Goal: Task Accomplishment & Management: Complete application form

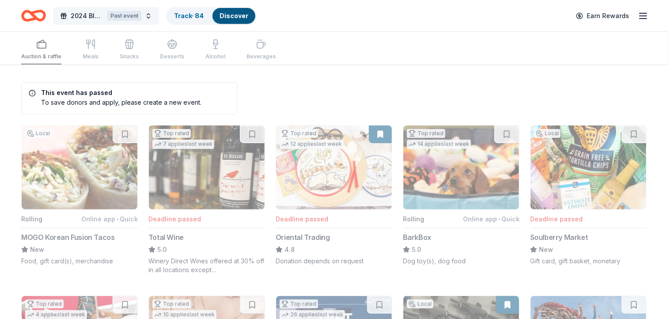
click at [149, 14] on button "2024 Bluemont Gala Past event" at bounding box center [106, 16] width 106 height 18
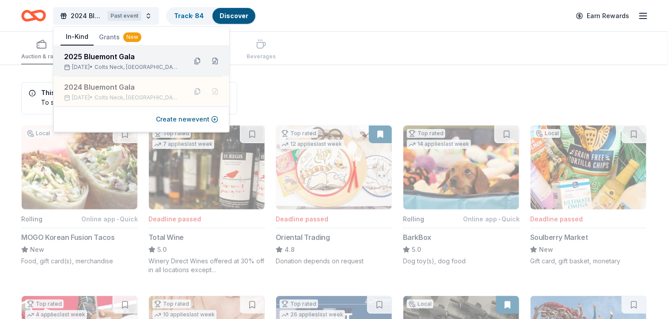
click at [120, 65] on span "Colts Neck, NJ" at bounding box center [137, 67] width 85 height 7
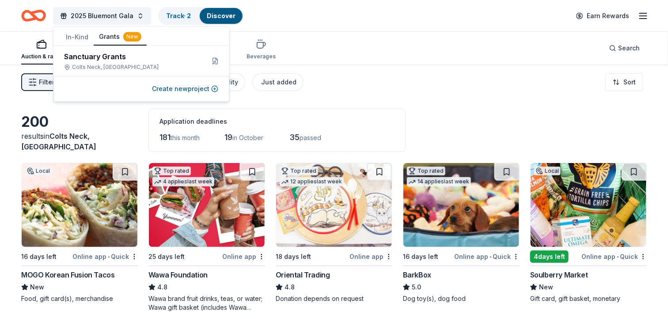
click at [130, 37] on div "New" at bounding box center [132, 37] width 18 height 10
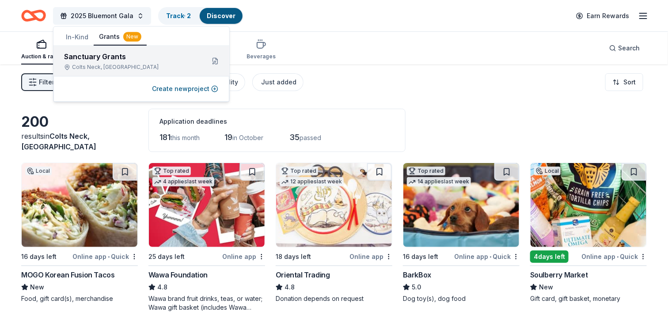
click at [113, 57] on div "Sanctuary Grants" at bounding box center [130, 56] width 133 height 11
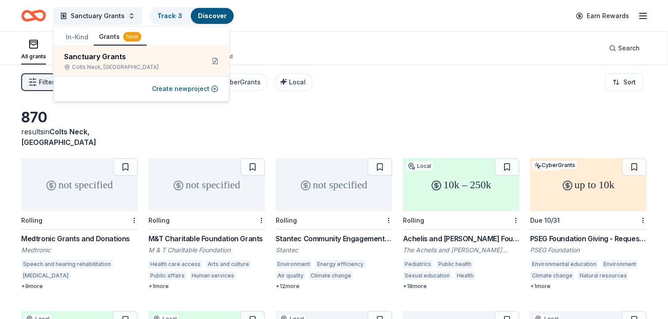
click at [113, 34] on button "Grants New" at bounding box center [120, 37] width 53 height 17
click at [190, 114] on div "870 results in Colts Neck, NJ" at bounding box center [334, 128] width 626 height 39
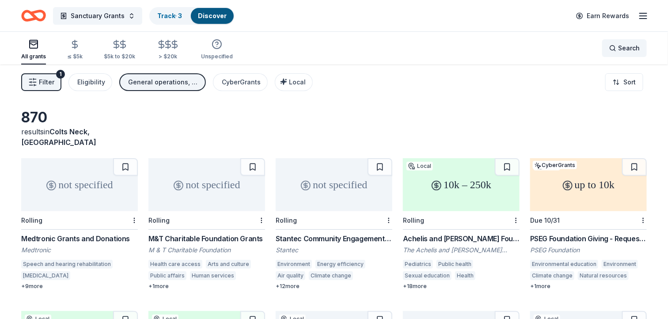
click at [619, 46] on span "Search" at bounding box center [629, 48] width 22 height 11
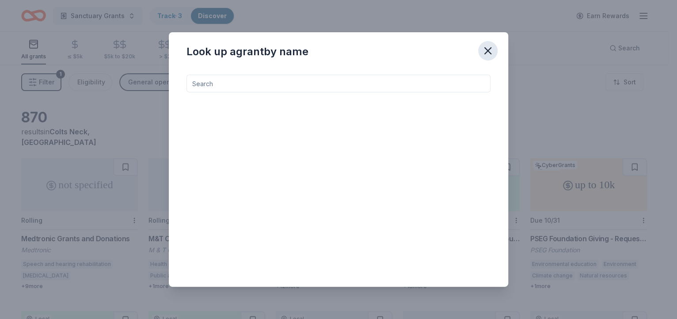
click at [490, 50] on icon "button" at bounding box center [488, 51] width 12 height 12
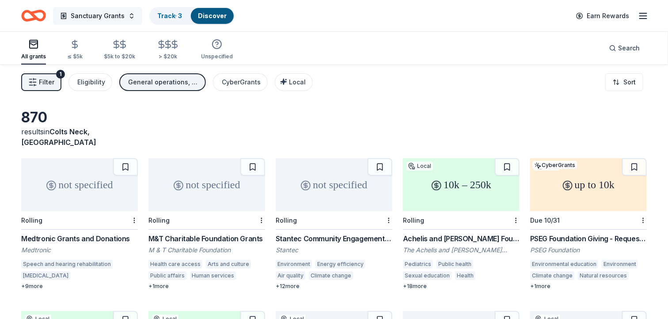
click at [88, 15] on span "Sanctuary Grants" at bounding box center [98, 16] width 54 height 11
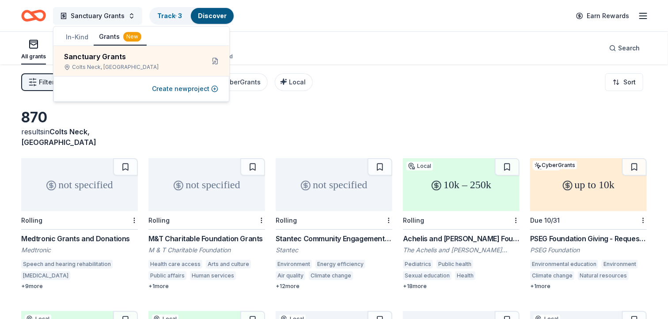
click at [88, 15] on span "Sanctuary Grants" at bounding box center [98, 16] width 54 height 11
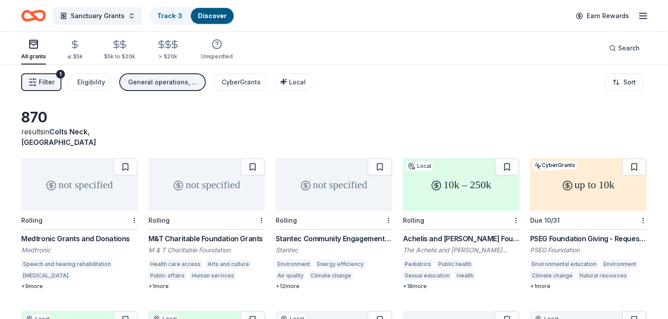
click at [41, 87] on span "Filter" at bounding box center [46, 82] width 15 height 11
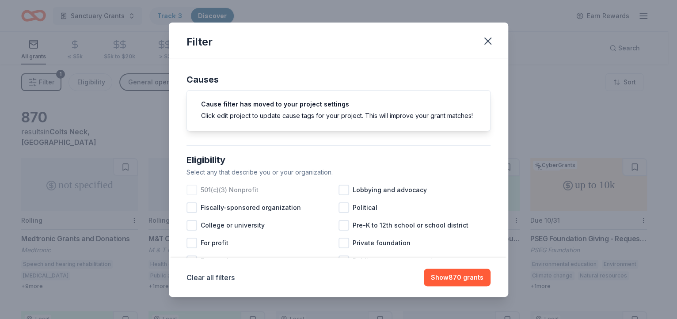
click at [192, 195] on div at bounding box center [191, 190] width 11 height 11
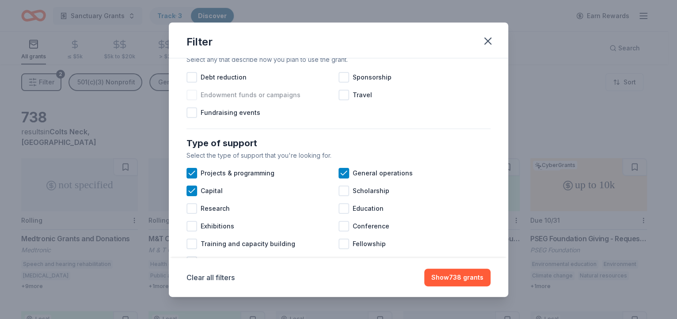
scroll to position [331, 0]
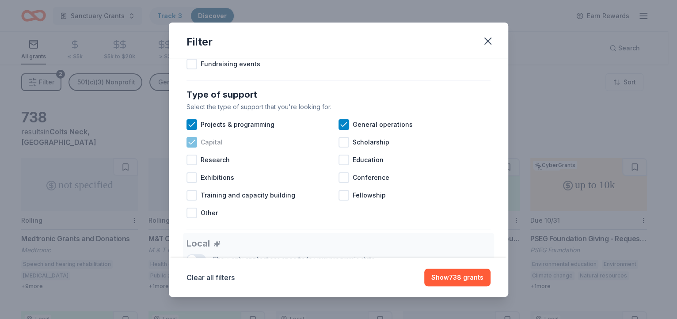
click at [193, 147] on icon at bounding box center [191, 142] width 9 height 9
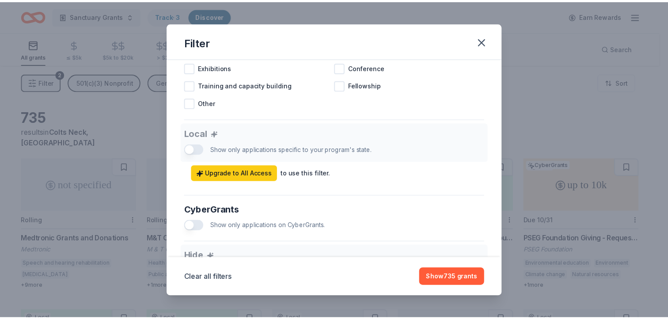
scroll to position [441, 0]
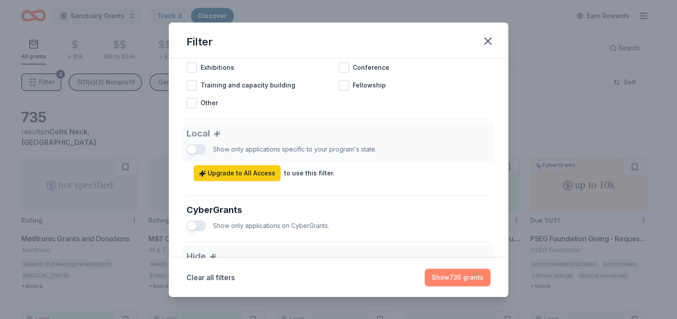
click at [449, 277] on button "Show 735 grants" at bounding box center [458, 278] width 66 height 18
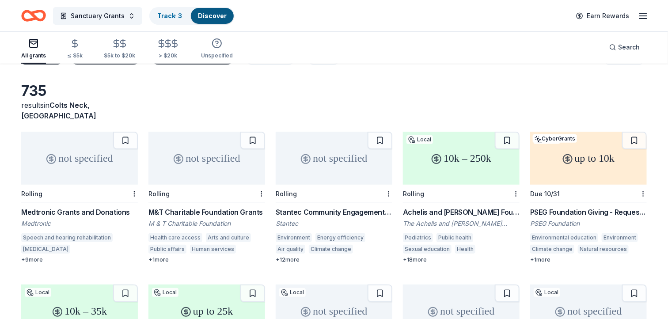
scroll to position [0, 0]
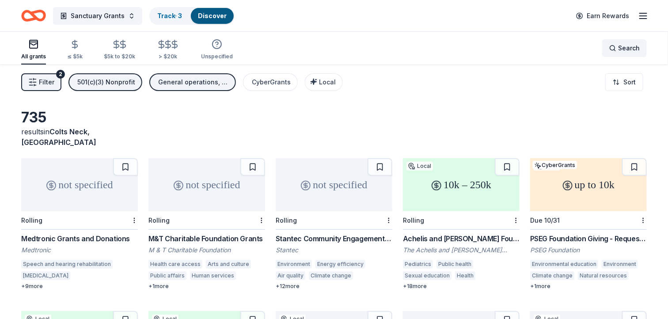
click at [616, 46] on div "Search" at bounding box center [624, 48] width 30 height 11
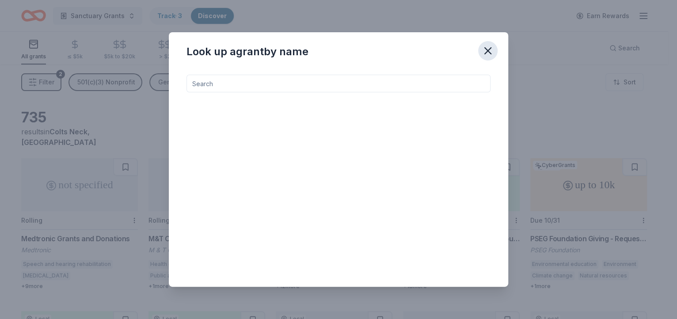
click at [483, 50] on icon "button" at bounding box center [488, 51] width 12 height 12
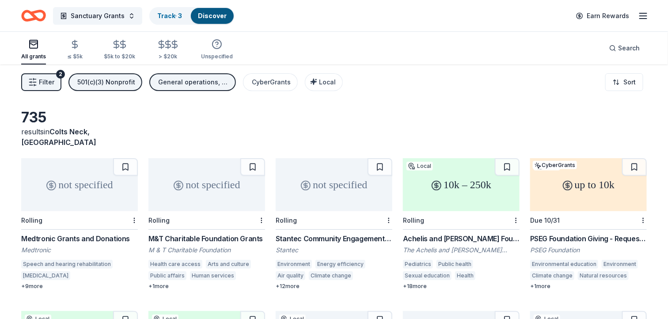
click at [33, 14] on icon "Home" at bounding box center [38, 15] width 14 height 9
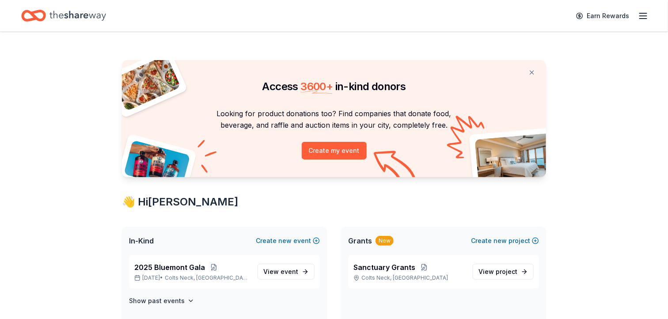
click at [88, 18] on icon "Home" at bounding box center [77, 16] width 57 height 18
click at [643, 16] on line "button" at bounding box center [643, 16] width 7 height 0
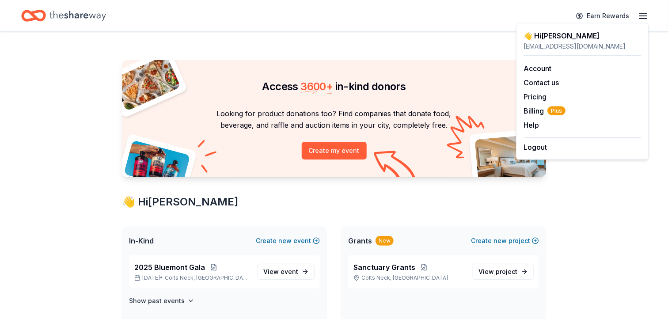
click at [469, 95] on div "Access 3600 + in-kind donors" at bounding box center [334, 78] width 424 height 37
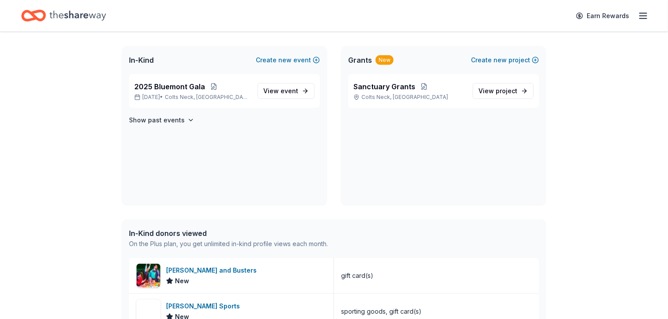
scroll to position [166, 0]
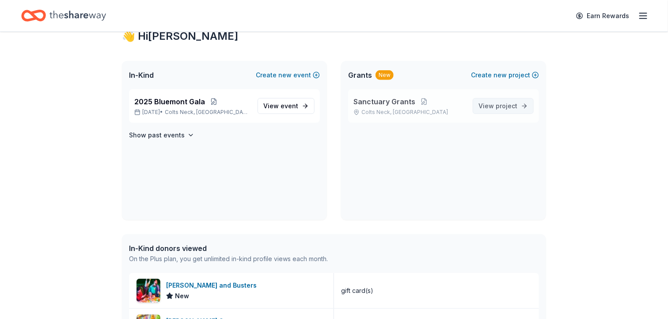
click at [505, 106] on span "project" at bounding box center [507, 106] width 22 height 8
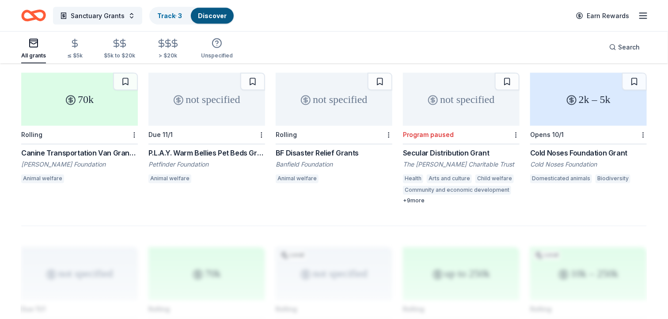
scroll to position [552, 0]
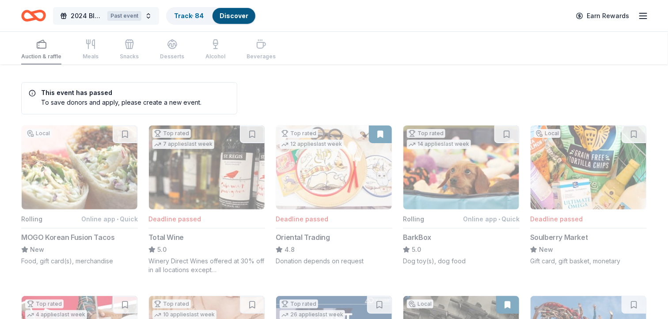
click at [147, 15] on button "2024 Bluemont Gala Past event" at bounding box center [106, 16] width 106 height 18
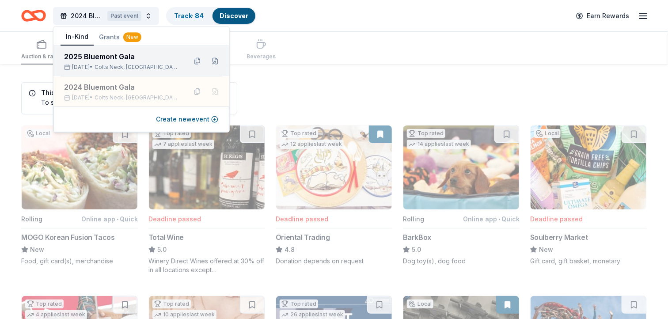
click at [113, 55] on div "2025 Bluemont Gala" at bounding box center [122, 56] width 116 height 11
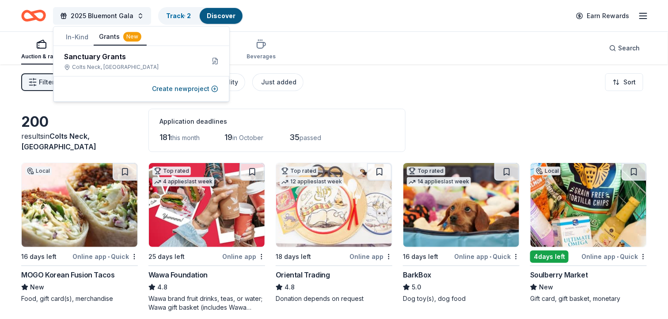
click at [110, 35] on button "Grants New" at bounding box center [120, 37] width 53 height 17
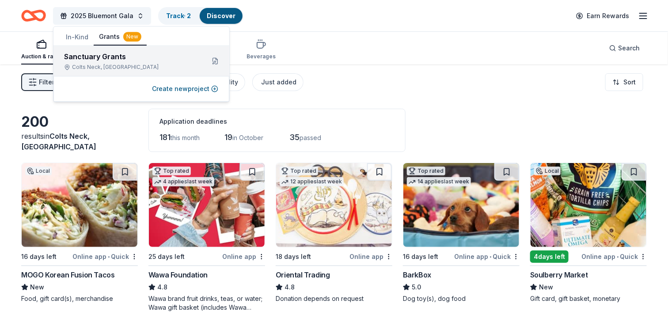
click at [99, 57] on div "Sanctuary Grants" at bounding box center [130, 56] width 133 height 11
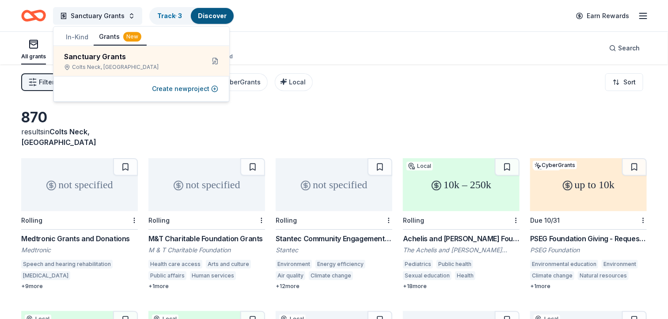
click at [641, 16] on line "button" at bounding box center [643, 16] width 7 height 0
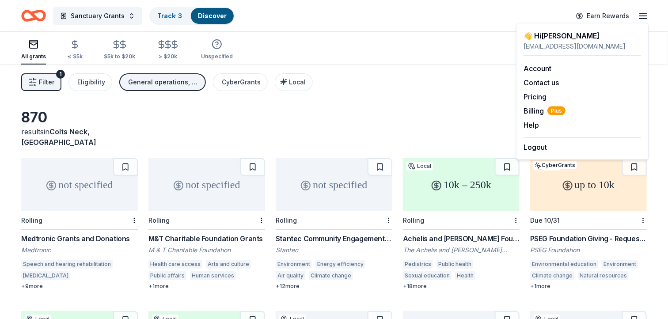
click at [439, 98] on div "Filter 1 Eligibility General operations, Capital, Projects & programming CyberG…" at bounding box center [334, 82] width 668 height 35
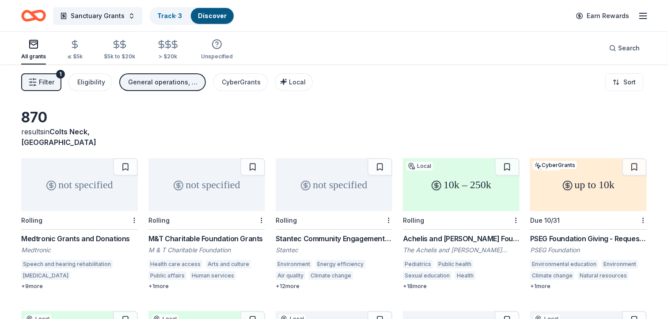
click at [42, 85] on span "Filter" at bounding box center [46, 82] width 15 height 11
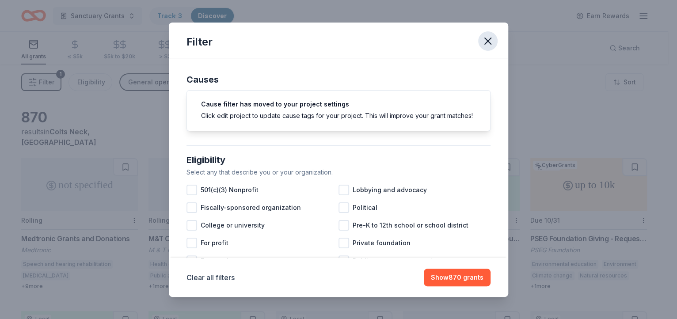
click at [487, 40] on icon "button" at bounding box center [488, 41] width 6 height 6
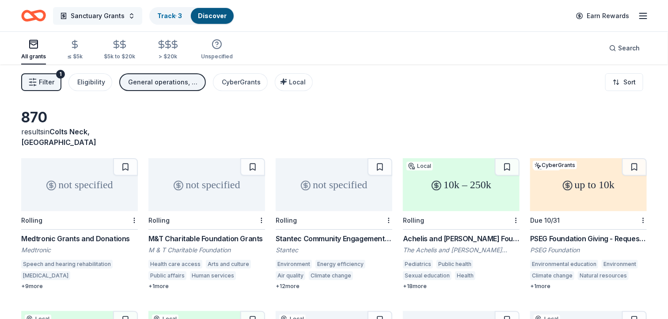
click at [93, 16] on span "Sanctuary Grants" at bounding box center [98, 16] width 54 height 11
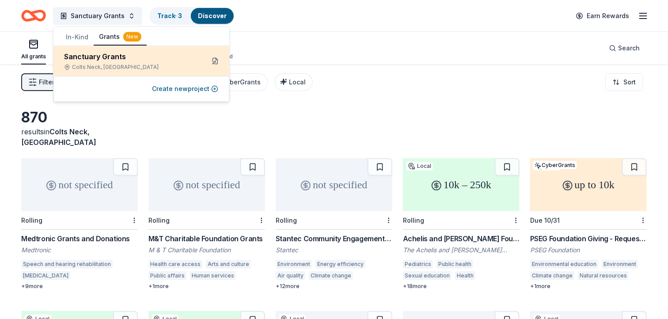
click at [214, 61] on button at bounding box center [215, 61] width 14 height 14
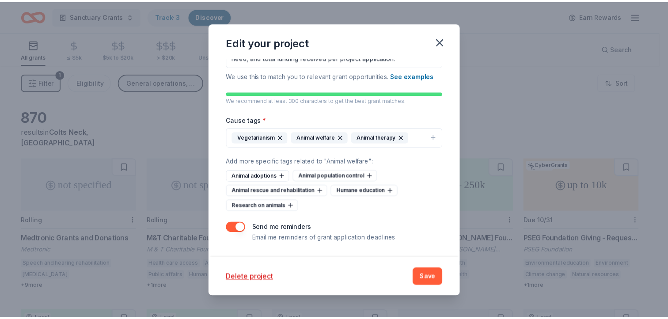
scroll to position [224, 0]
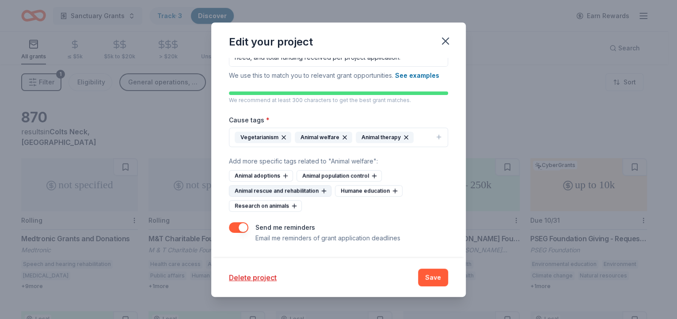
click at [283, 191] on div "Animal rescue and rehabilitation" at bounding box center [280, 190] width 103 height 11
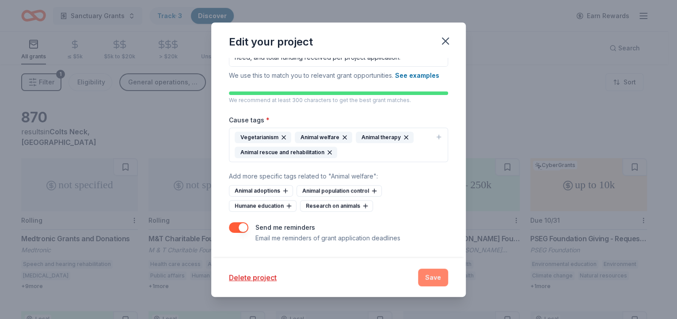
click at [431, 275] on button "Save" at bounding box center [433, 278] width 30 height 18
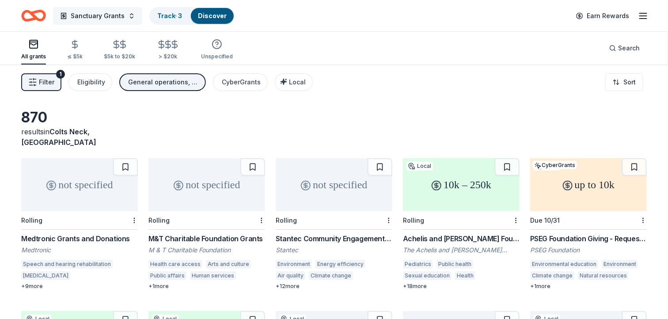
click at [102, 15] on span "Sanctuary Grants" at bounding box center [98, 16] width 54 height 11
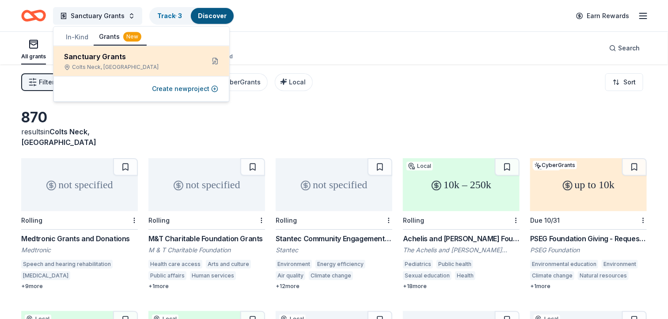
click at [89, 61] on div "Sanctuary Grants" at bounding box center [130, 56] width 133 height 11
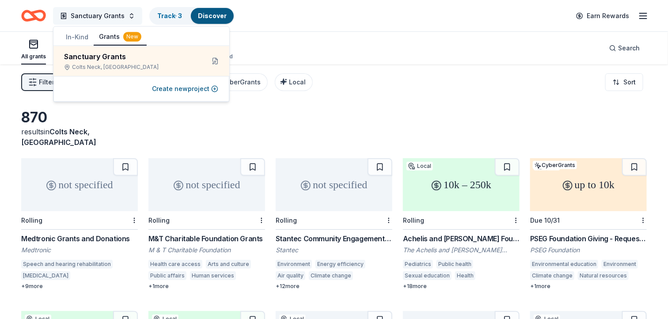
click at [128, 15] on button "Sanctuary Grants" at bounding box center [97, 16] width 89 height 18
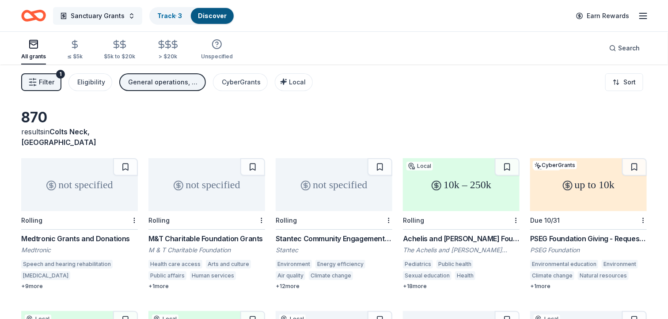
click at [128, 15] on button "Sanctuary Grants" at bounding box center [97, 16] width 89 height 18
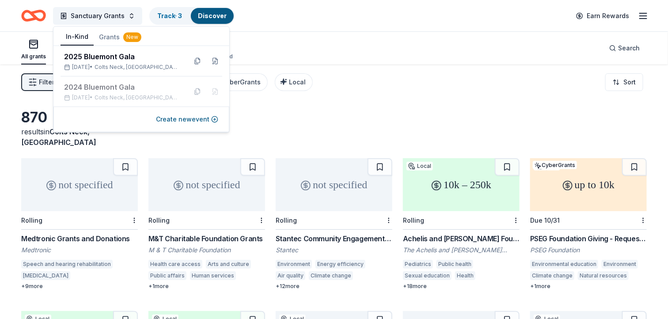
click at [76, 33] on button "In-Kind" at bounding box center [77, 37] width 33 height 17
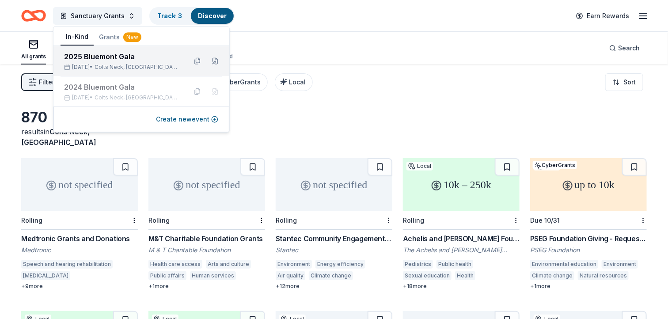
click at [106, 57] on div "2025 Bluemont Gala" at bounding box center [122, 56] width 116 height 11
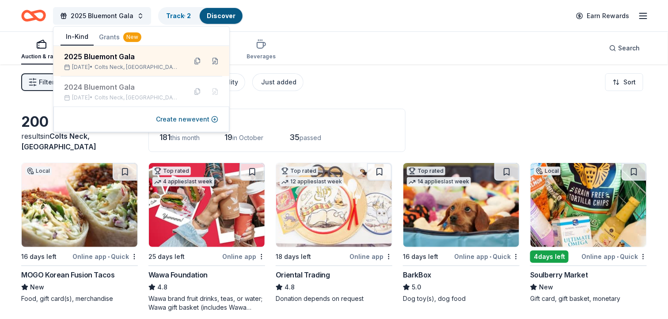
click at [110, 37] on button "Grants New" at bounding box center [120, 37] width 53 height 16
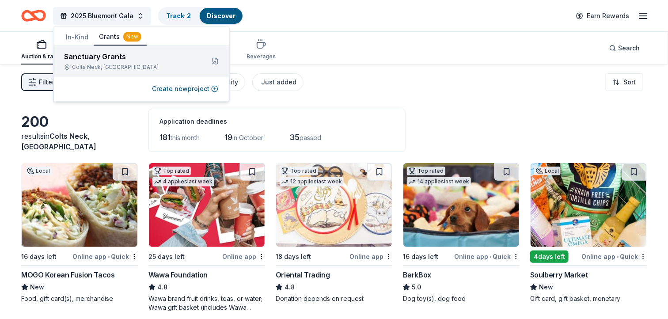
click at [104, 59] on div "Sanctuary Grants" at bounding box center [130, 56] width 133 height 11
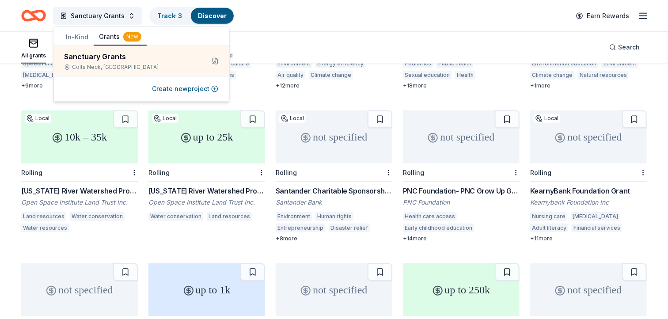
scroll to position [129, 0]
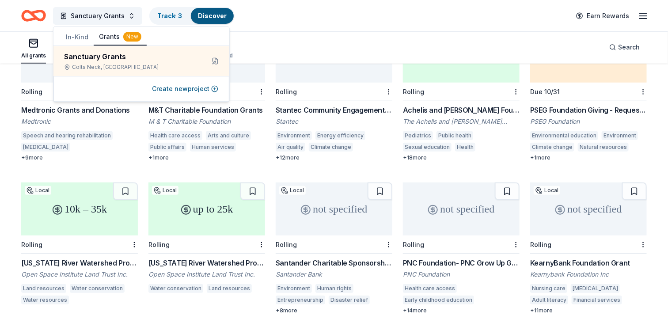
click at [70, 37] on button "In-Kind" at bounding box center [77, 37] width 33 height 16
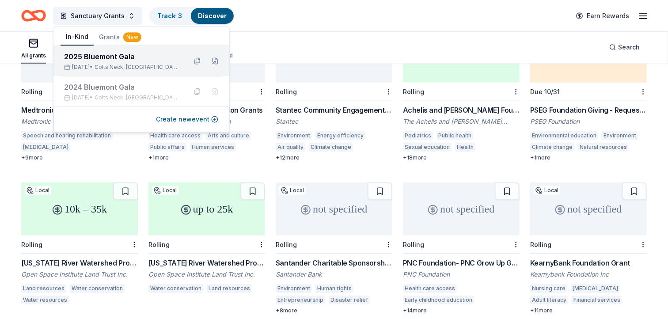
click at [96, 60] on div "2025 Bluemont Gala" at bounding box center [122, 56] width 116 height 11
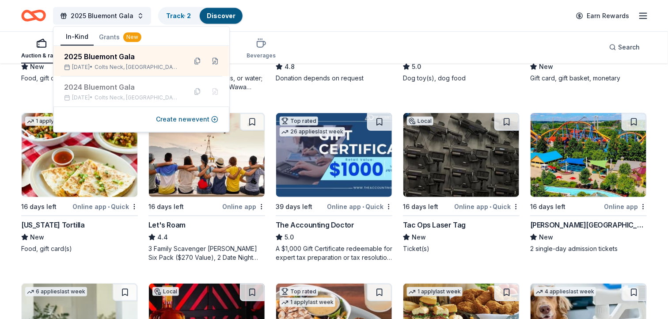
scroll to position [276, 0]
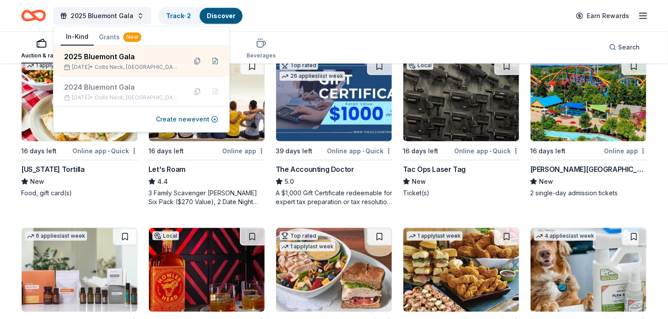
click at [319, 49] on div "Auction & raffle Meals Snacks Desserts Alcohol Beverages Search" at bounding box center [334, 47] width 626 height 33
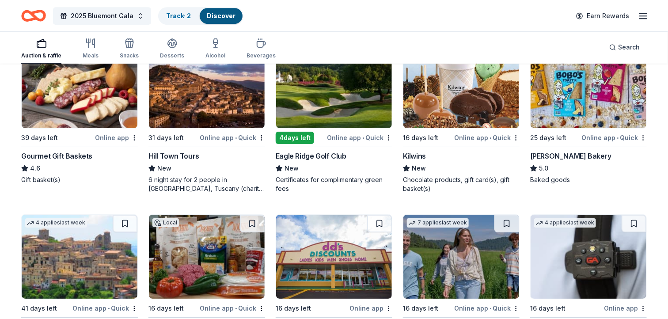
scroll to position [1160, 0]
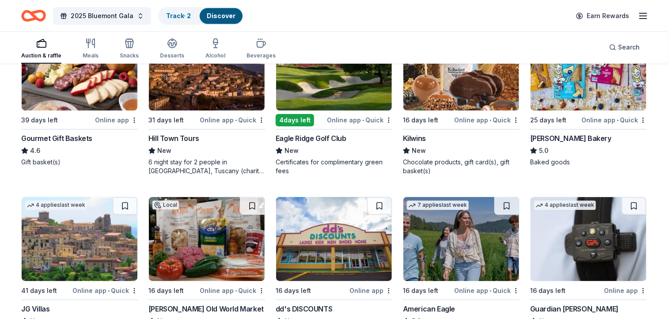
drag, startPoint x: 232, startPoint y: 187, endPoint x: 212, endPoint y: 186, distance: 19.5
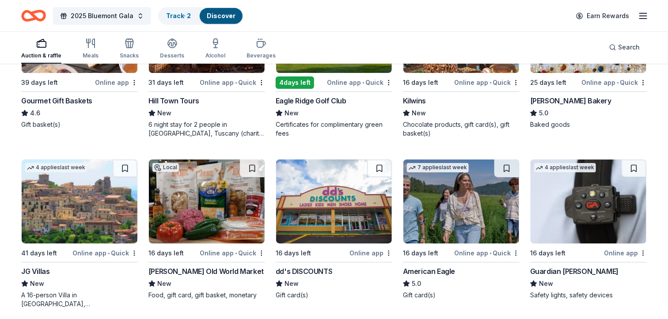
scroll to position [1215, 0]
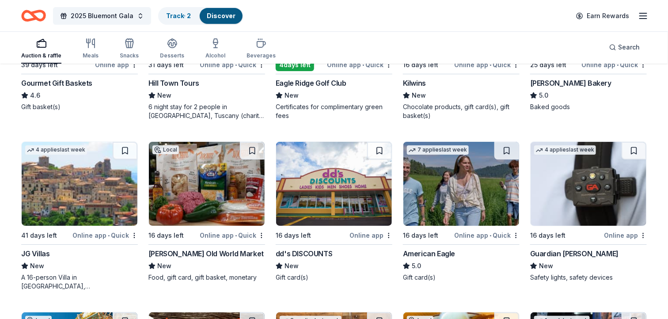
click at [230, 197] on img at bounding box center [207, 184] width 116 height 84
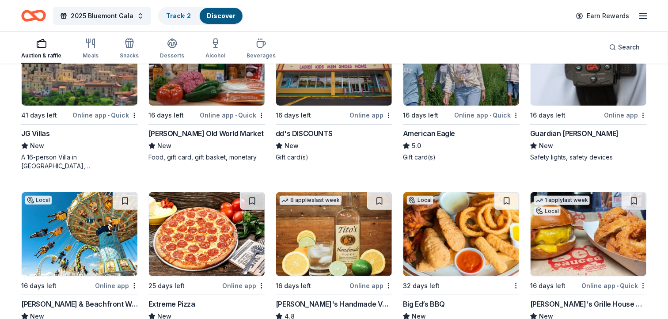
scroll to position [1380, 0]
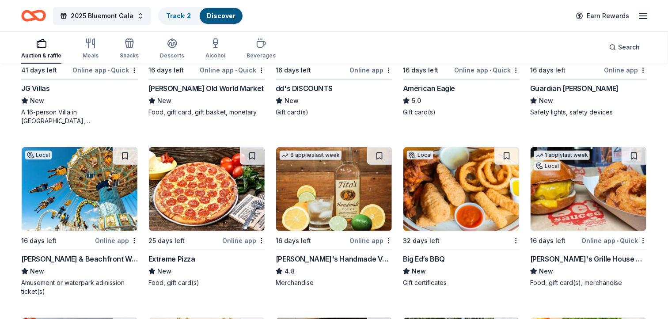
click at [470, 186] on img at bounding box center [461, 189] width 116 height 84
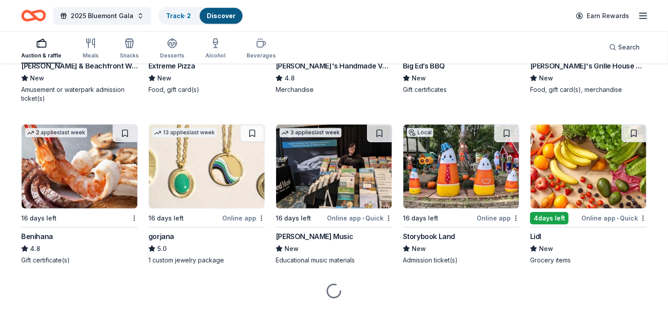
scroll to position [1588, 0]
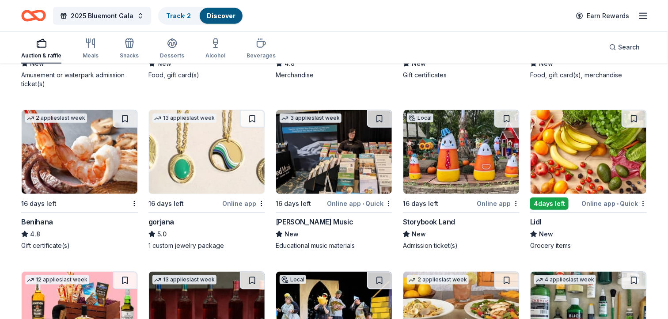
click at [80, 163] on img at bounding box center [80, 152] width 116 height 84
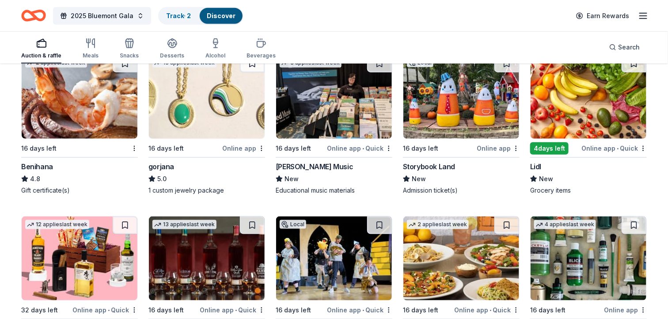
click at [554, 144] on div "4 days left" at bounding box center [549, 148] width 38 height 12
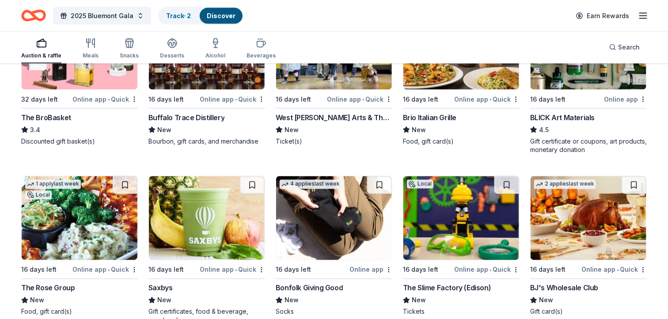
scroll to position [1865, 0]
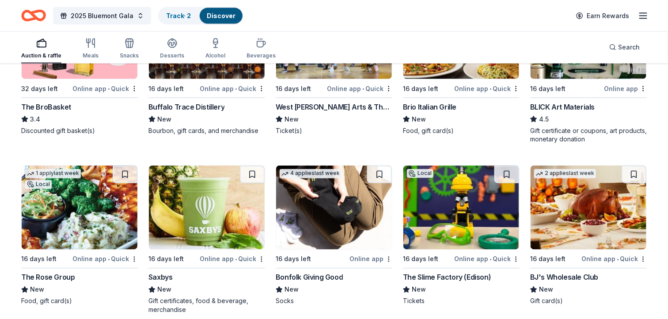
click at [610, 223] on img at bounding box center [589, 208] width 116 height 84
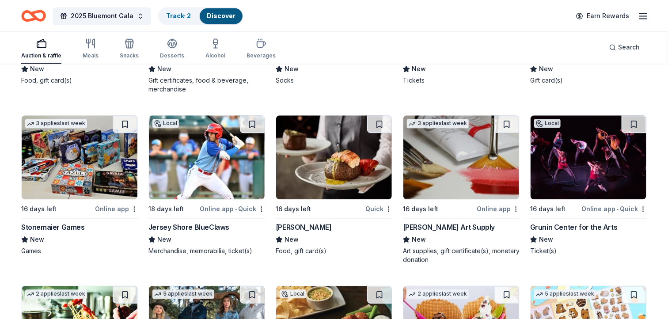
scroll to position [2141, 0]
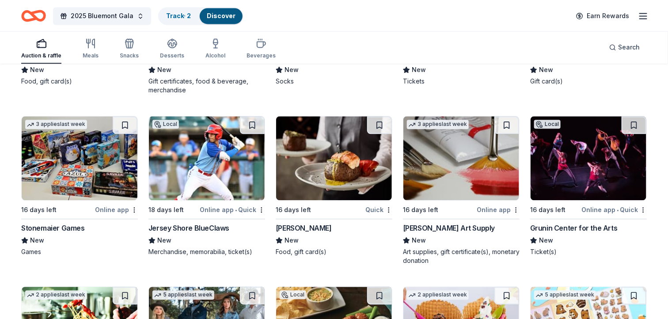
scroll to position [2086, 0]
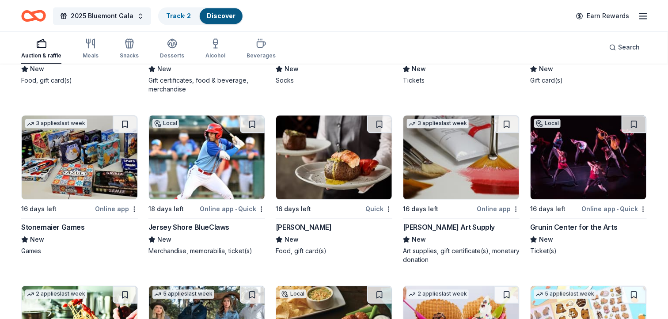
click at [560, 227] on div "Grunin Center for the Arts" at bounding box center [573, 227] width 87 height 11
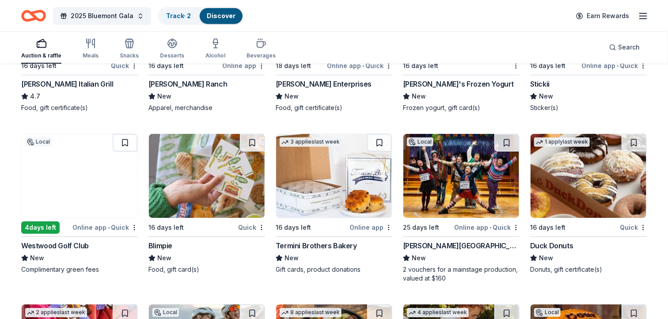
scroll to position [2417, 0]
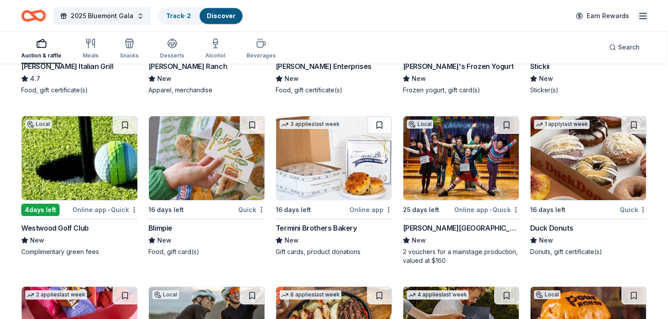
click at [450, 172] on img at bounding box center [461, 158] width 116 height 84
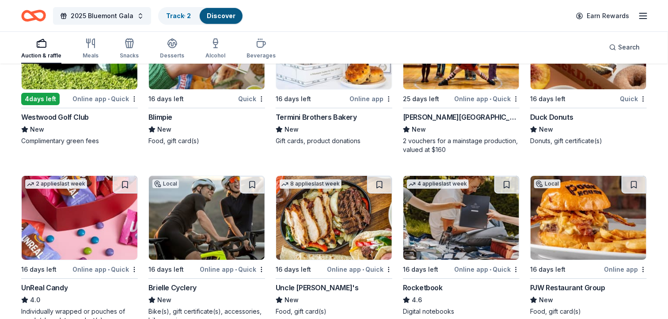
scroll to position [2583, 0]
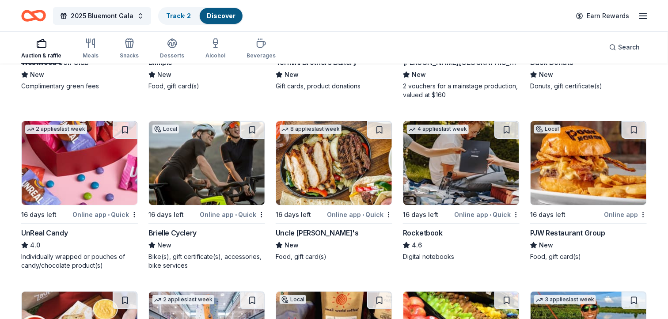
click at [208, 178] on img at bounding box center [207, 163] width 116 height 84
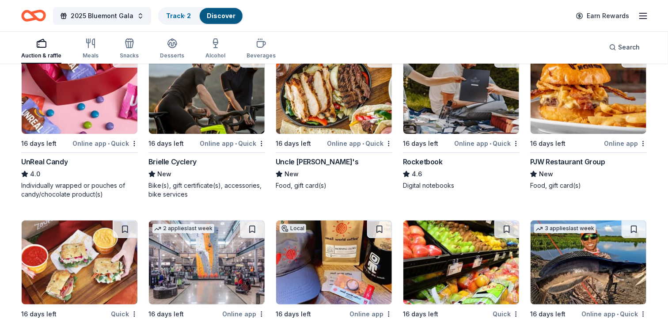
scroll to position [2638, 0]
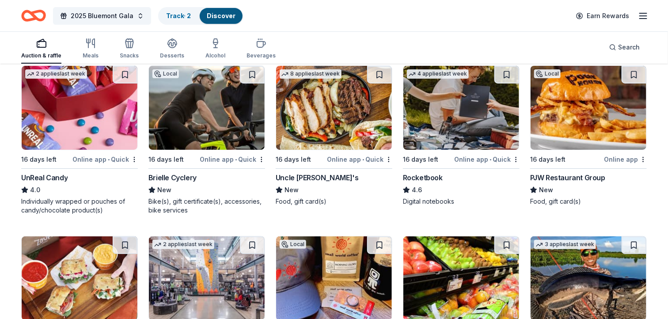
click at [468, 121] on img at bounding box center [461, 108] width 116 height 84
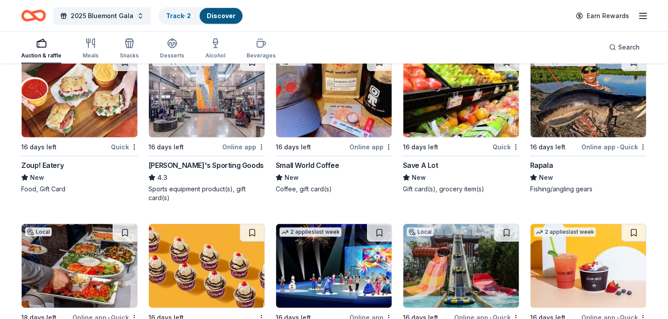
scroll to position [2803, 0]
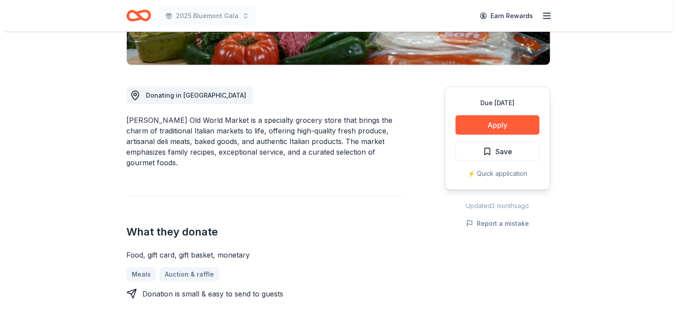
scroll to position [220, 0]
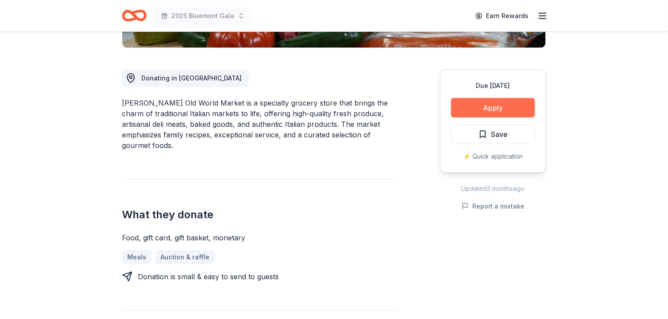
click at [495, 103] on button "Apply" at bounding box center [493, 107] width 84 height 19
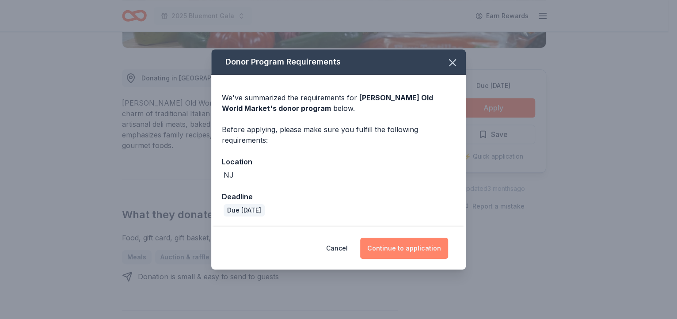
click at [395, 250] on button "Continue to application" at bounding box center [404, 248] width 88 height 21
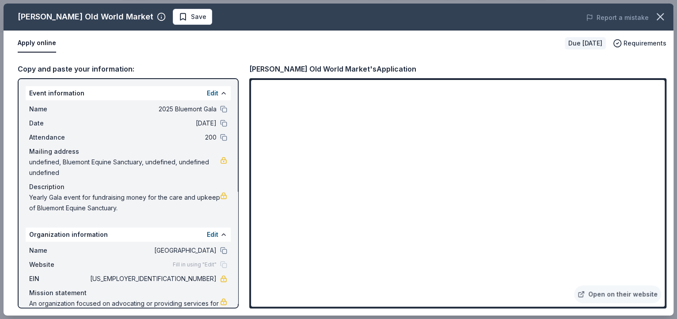
scroll to position [22, 0]
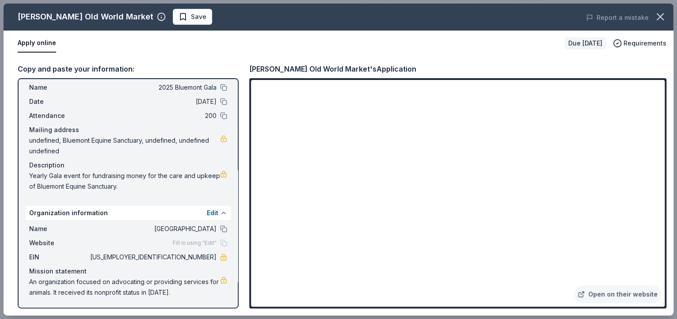
click at [220, 211] on button at bounding box center [223, 212] width 7 height 7
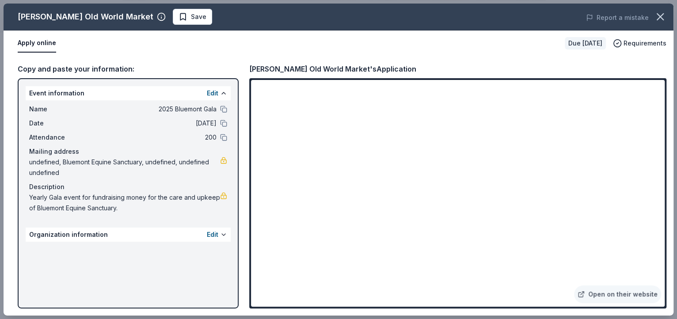
click at [57, 167] on span "undefined, Bluemont Equine Sanctuary, undefined, undefined undefined" at bounding box center [124, 167] width 191 height 21
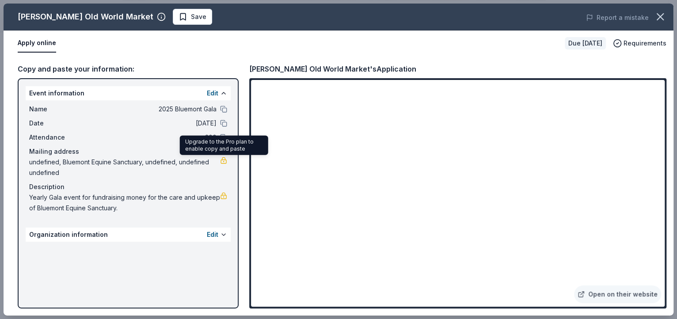
click at [226, 159] on link at bounding box center [223, 160] width 7 height 7
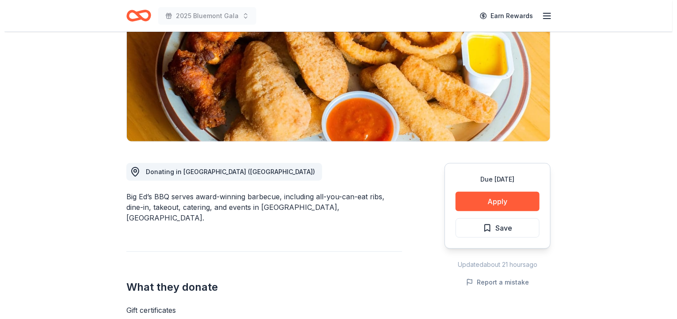
scroll to position [110, 0]
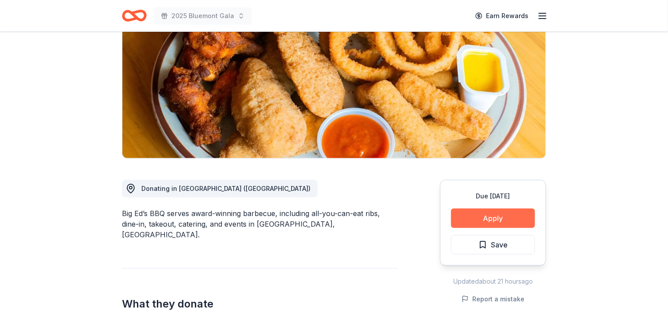
click at [479, 218] on button "Apply" at bounding box center [493, 218] width 84 height 19
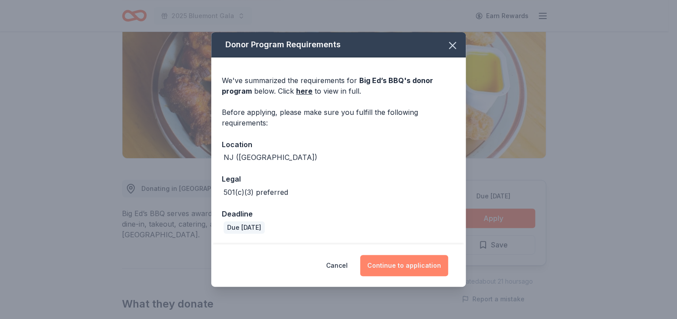
click at [391, 265] on button "Continue to application" at bounding box center [404, 265] width 88 height 21
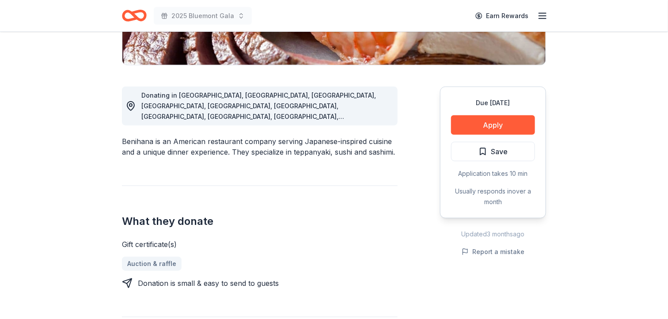
scroll to position [220, 0]
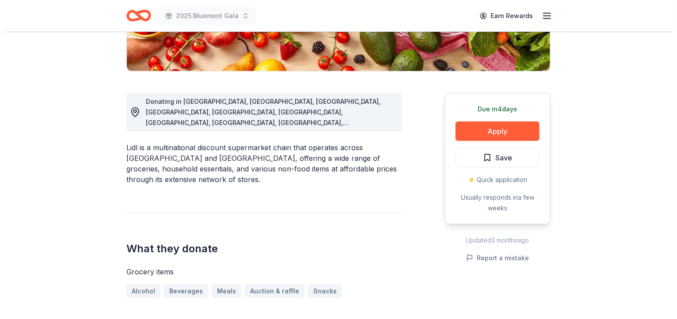
scroll to position [220, 0]
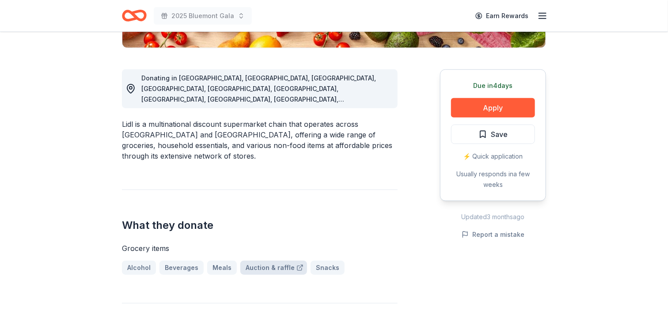
click at [274, 261] on link "Auction & raffle" at bounding box center [273, 268] width 67 height 14
click at [502, 105] on button "Apply" at bounding box center [493, 107] width 84 height 19
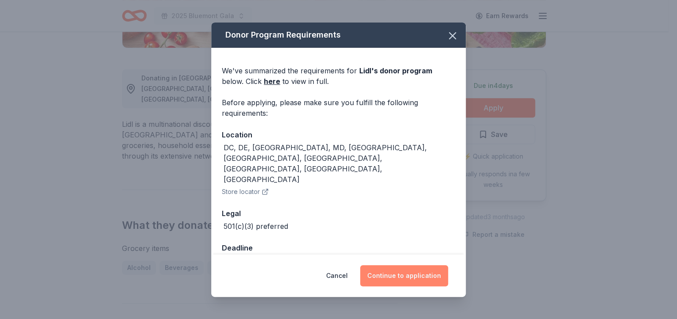
click at [401, 268] on button "Continue to application" at bounding box center [404, 275] width 88 height 21
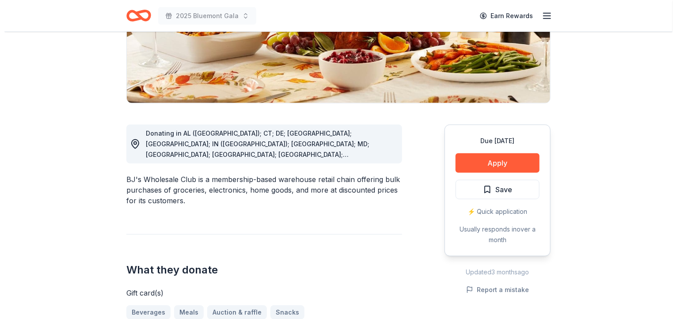
scroll to position [166, 0]
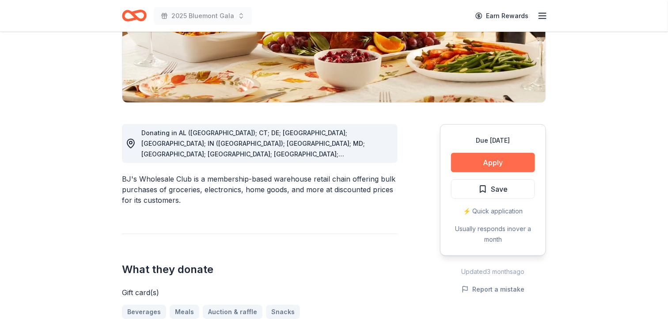
click at [490, 163] on button "Apply" at bounding box center [493, 162] width 84 height 19
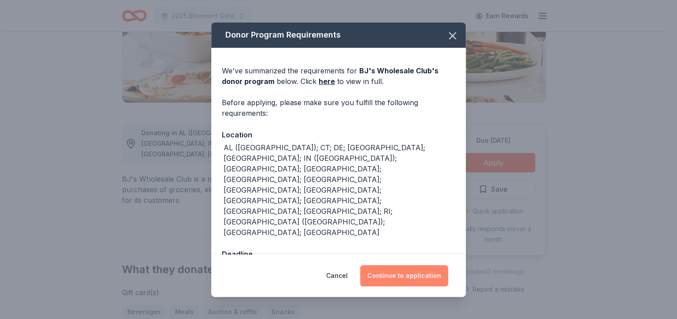
click at [391, 265] on button "Continue to application" at bounding box center [404, 275] width 88 height 21
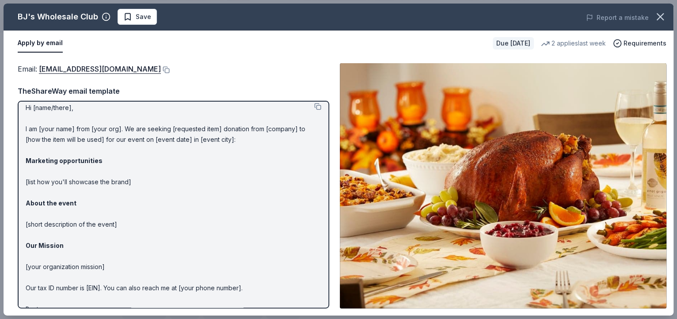
scroll to position [0, 0]
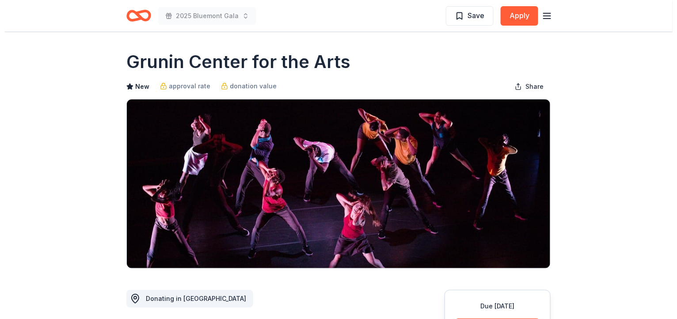
scroll to position [55, 0]
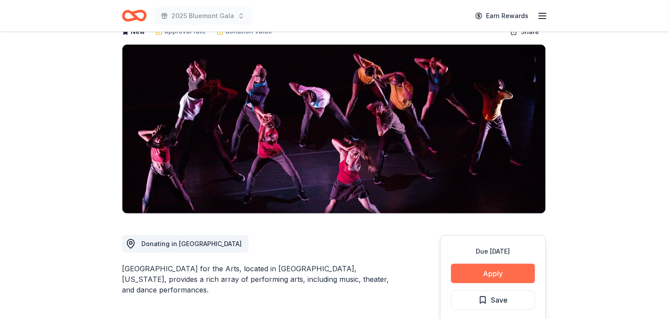
click at [498, 274] on button "Apply" at bounding box center [493, 273] width 84 height 19
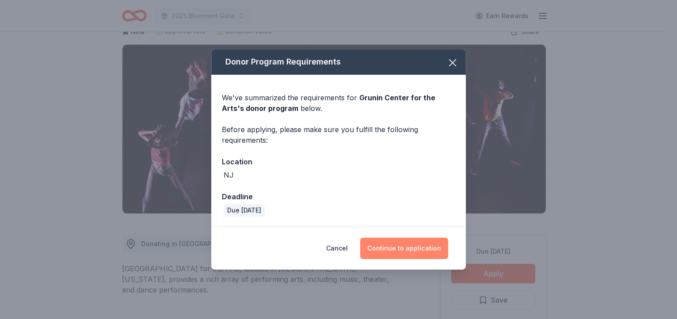
click at [399, 245] on button "Continue to application" at bounding box center [404, 248] width 88 height 21
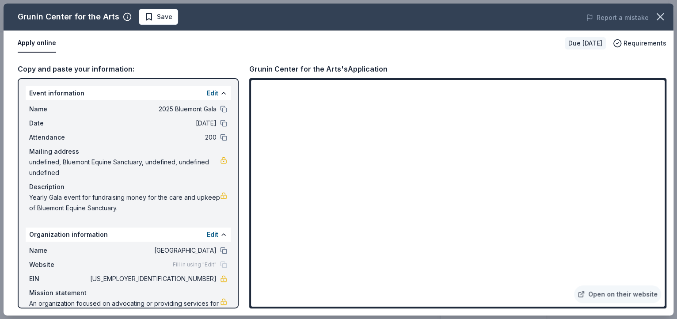
drag, startPoint x: 248, startPoint y: 67, endPoint x: 332, endPoint y: 75, distance: 84.4
click at [327, 77] on div "Grunin Center for the Arts's Application Open on their website" at bounding box center [457, 185] width 417 height 245
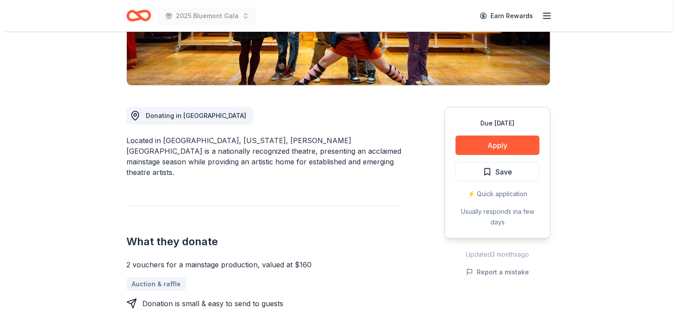
scroll to position [166, 0]
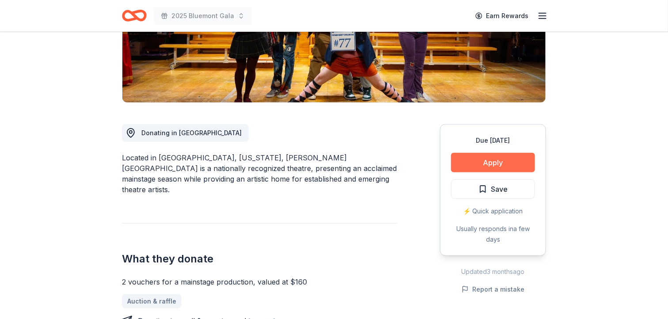
click at [504, 159] on button "Apply" at bounding box center [493, 162] width 84 height 19
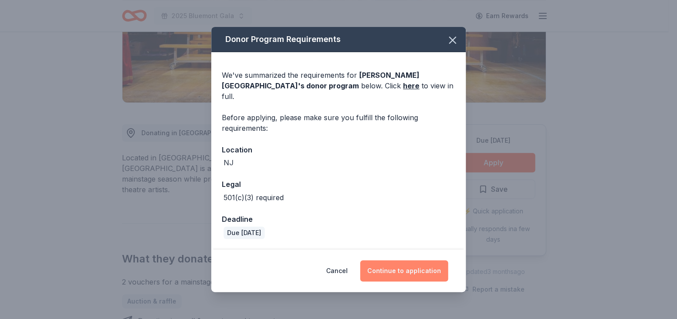
click at [397, 260] on button "Continue to application" at bounding box center [404, 270] width 88 height 21
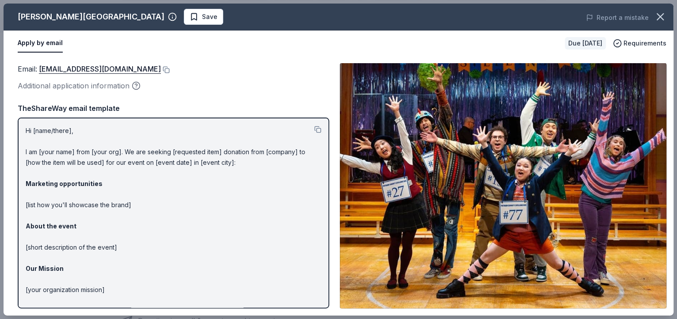
drag, startPoint x: 36, startPoint y: 67, endPoint x: 221, endPoint y: 100, distance: 187.6
click at [221, 100] on div "Email : [EMAIL_ADDRESS][DOMAIN_NAME] Additional application information TheShar…" at bounding box center [174, 185] width 312 height 245
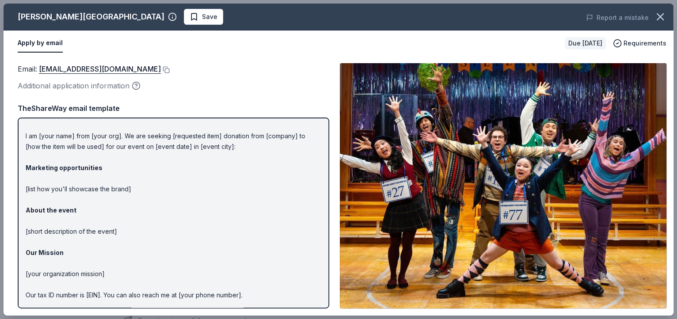
scroll to position [0, 0]
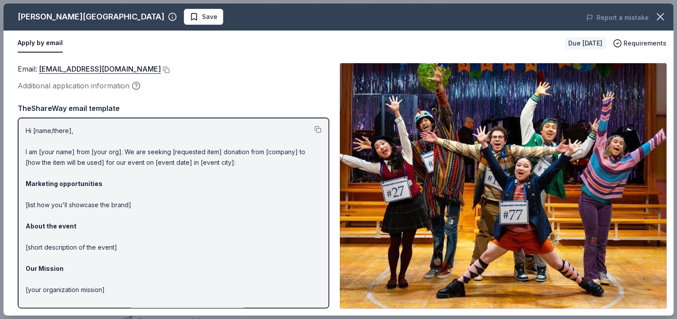
click at [551, 216] on img at bounding box center [503, 185] width 327 height 245
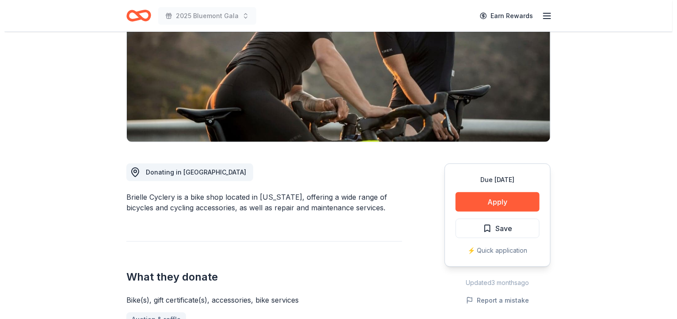
scroll to position [110, 0]
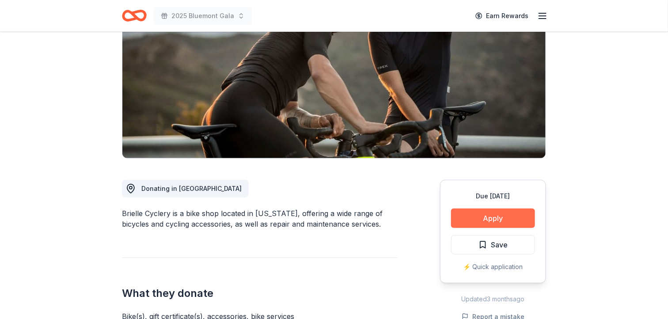
click at [492, 219] on button "Apply" at bounding box center [493, 218] width 84 height 19
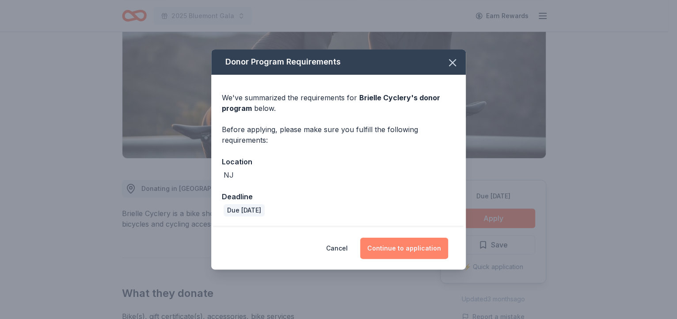
click at [398, 246] on button "Continue to application" at bounding box center [404, 248] width 88 height 21
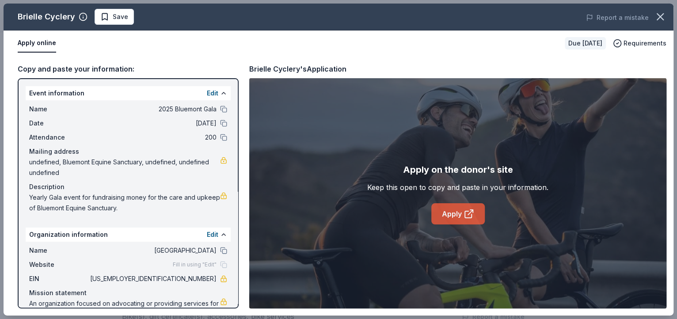
click at [448, 216] on link "Apply" at bounding box center [457, 213] width 53 height 21
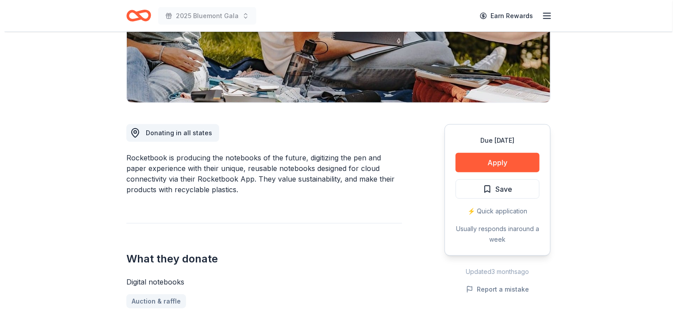
scroll to position [220, 0]
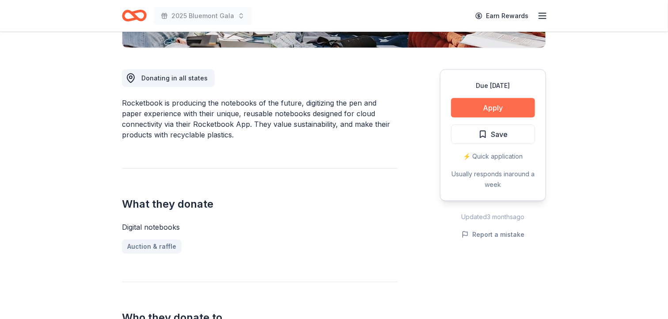
click at [495, 110] on button "Apply" at bounding box center [493, 107] width 84 height 19
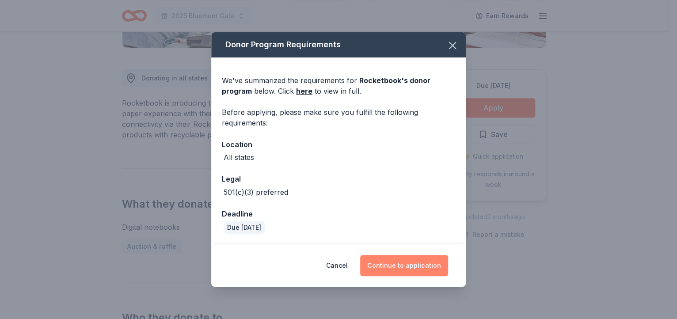
click at [403, 264] on button "Continue to application" at bounding box center [404, 265] width 88 height 21
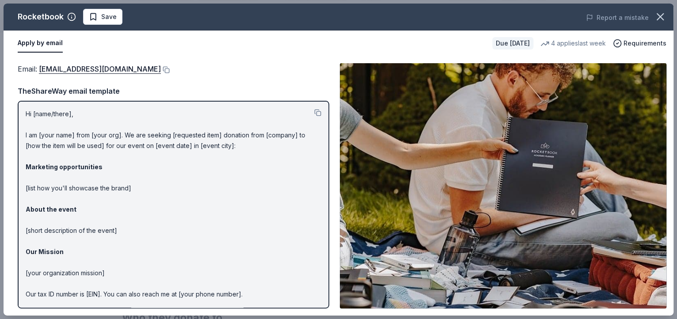
drag, startPoint x: 35, startPoint y: 68, endPoint x: 256, endPoint y: 105, distance: 223.7
click at [256, 105] on div "Email : communityinvolvement@getrocketbook.com TheShareWay email template Hi [n…" at bounding box center [174, 185] width 312 height 245
click at [520, 171] on img at bounding box center [503, 185] width 327 height 245
